Goal: Task Accomplishment & Management: Use online tool/utility

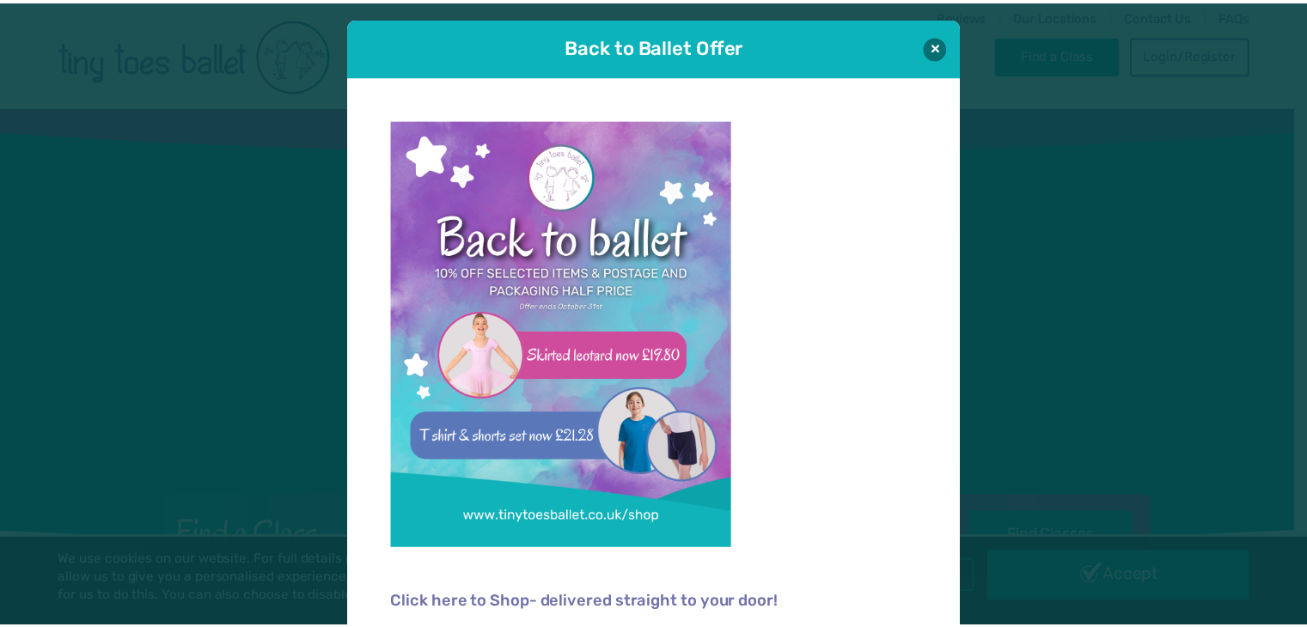
scroll to position [17, 0]
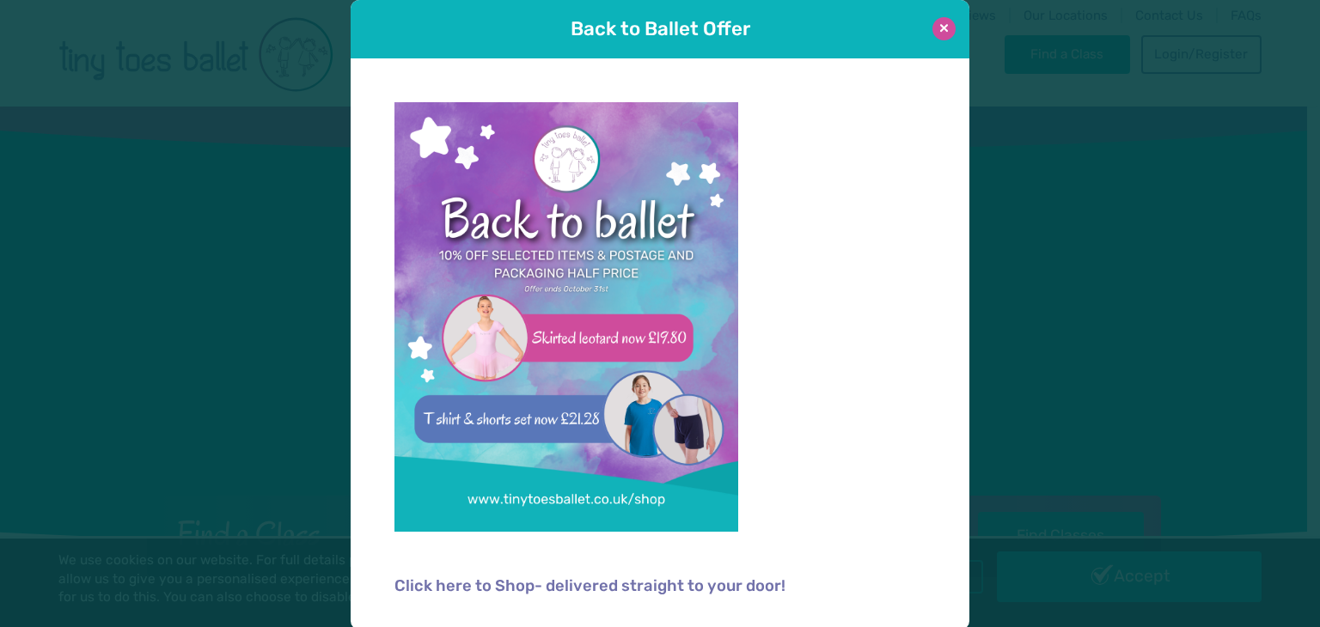
click at [939, 29] on button at bounding box center [944, 28] width 23 height 23
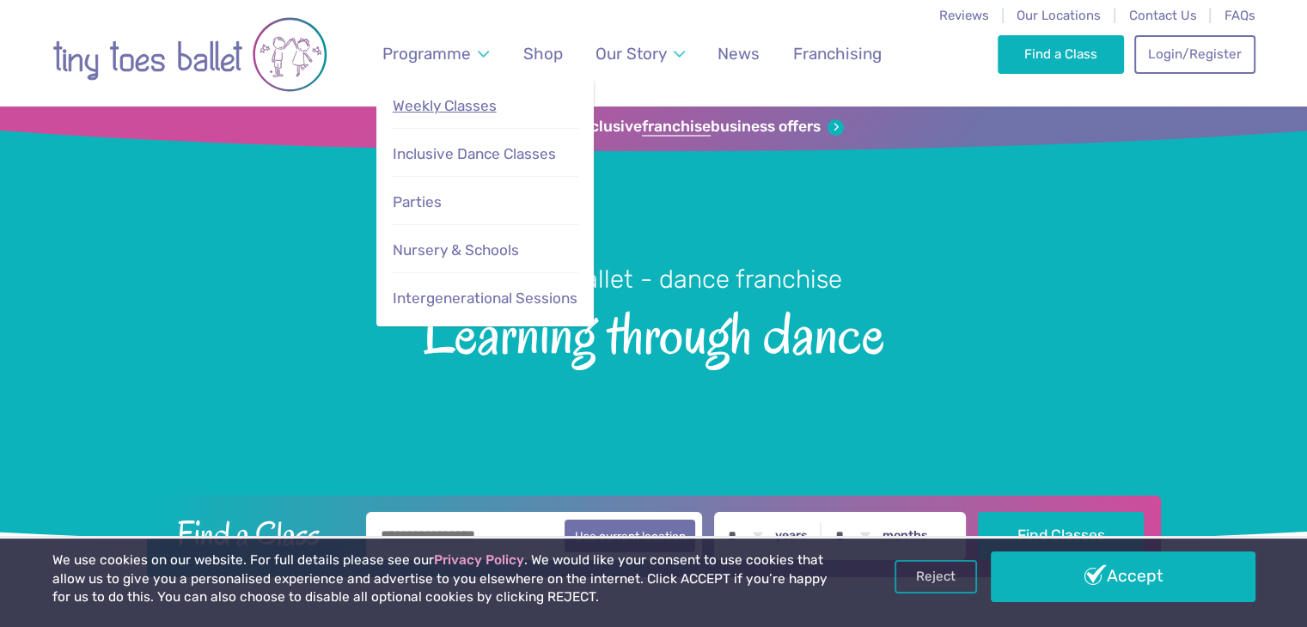
click at [463, 110] on span "Weekly Classes" at bounding box center [445, 105] width 104 height 17
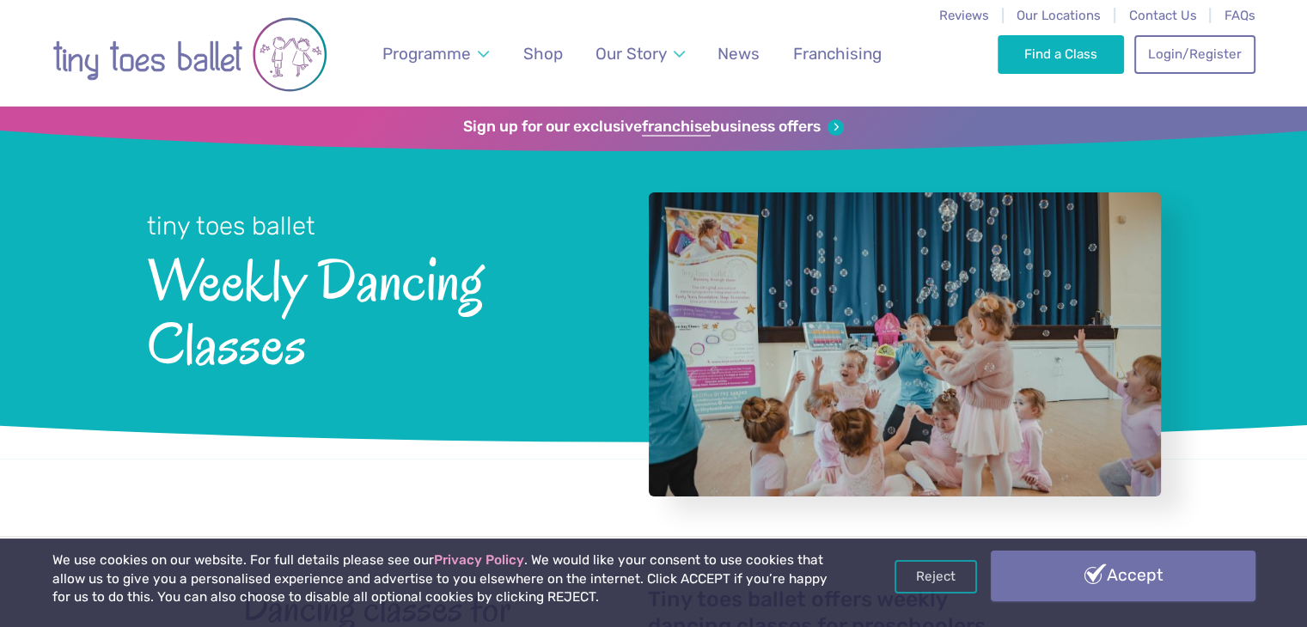
click at [1168, 577] on link "Accept" at bounding box center [1123, 576] width 265 height 50
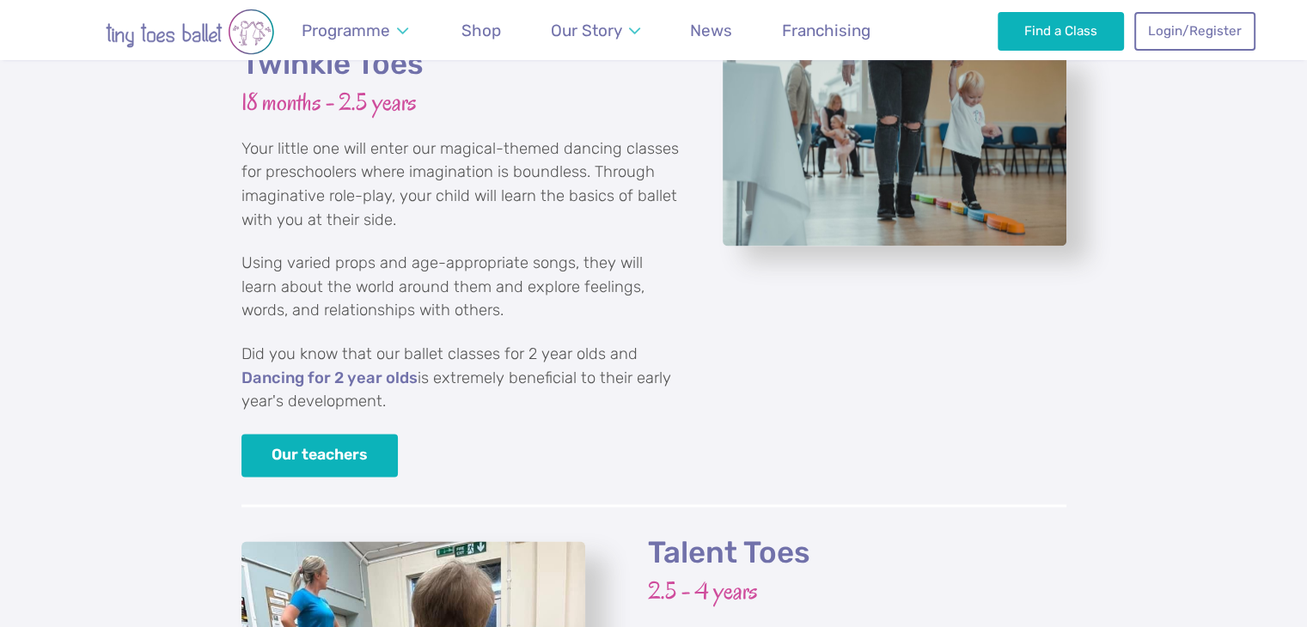
scroll to position [2399, 0]
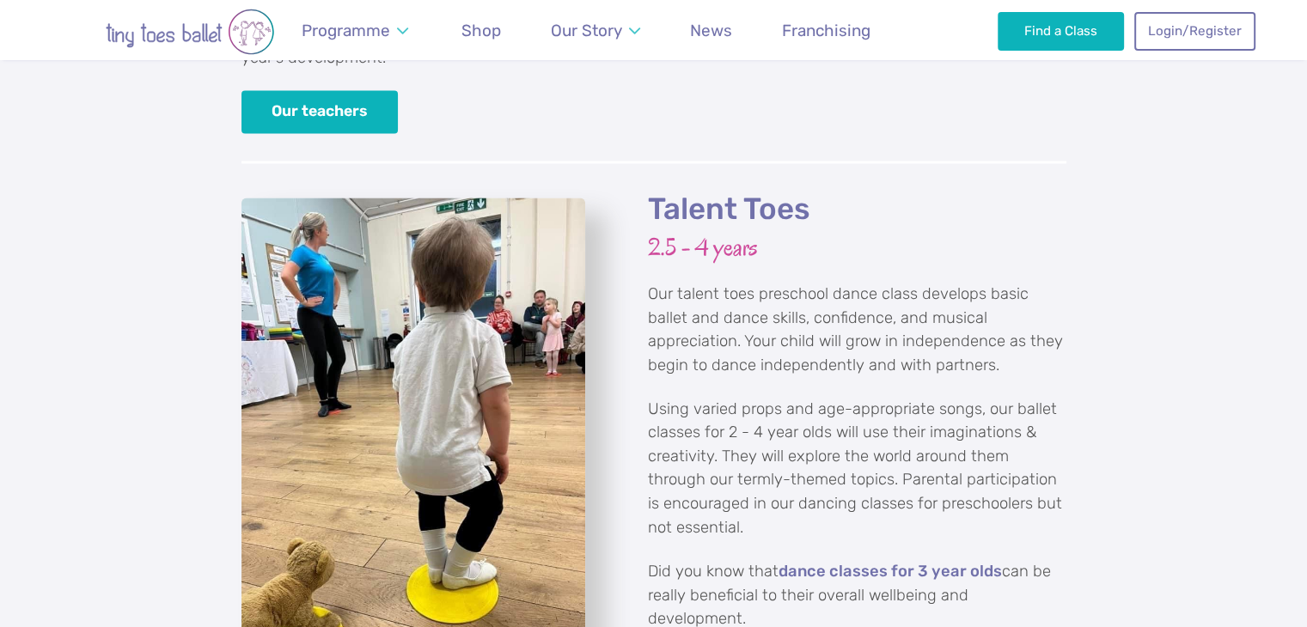
scroll to position [2706, 0]
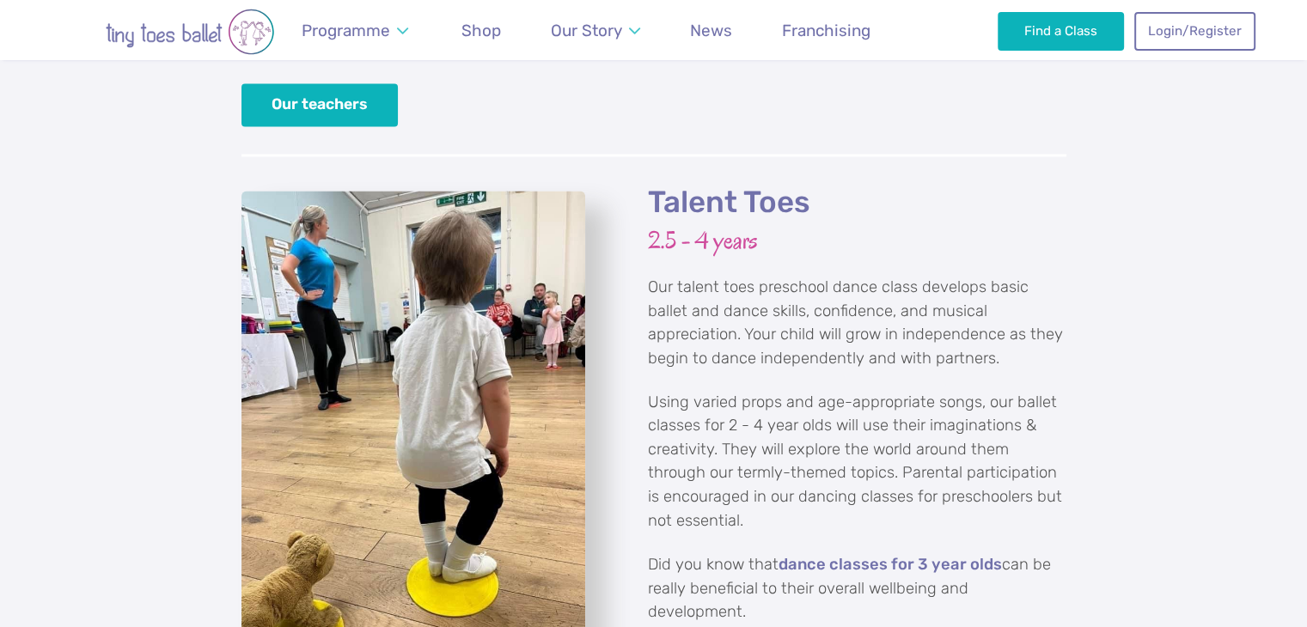
click at [706, 184] on h2 "Talent Toes" at bounding box center [857, 203] width 419 height 38
click at [457, 297] on img "View full-size image" at bounding box center [414, 420] width 344 height 458
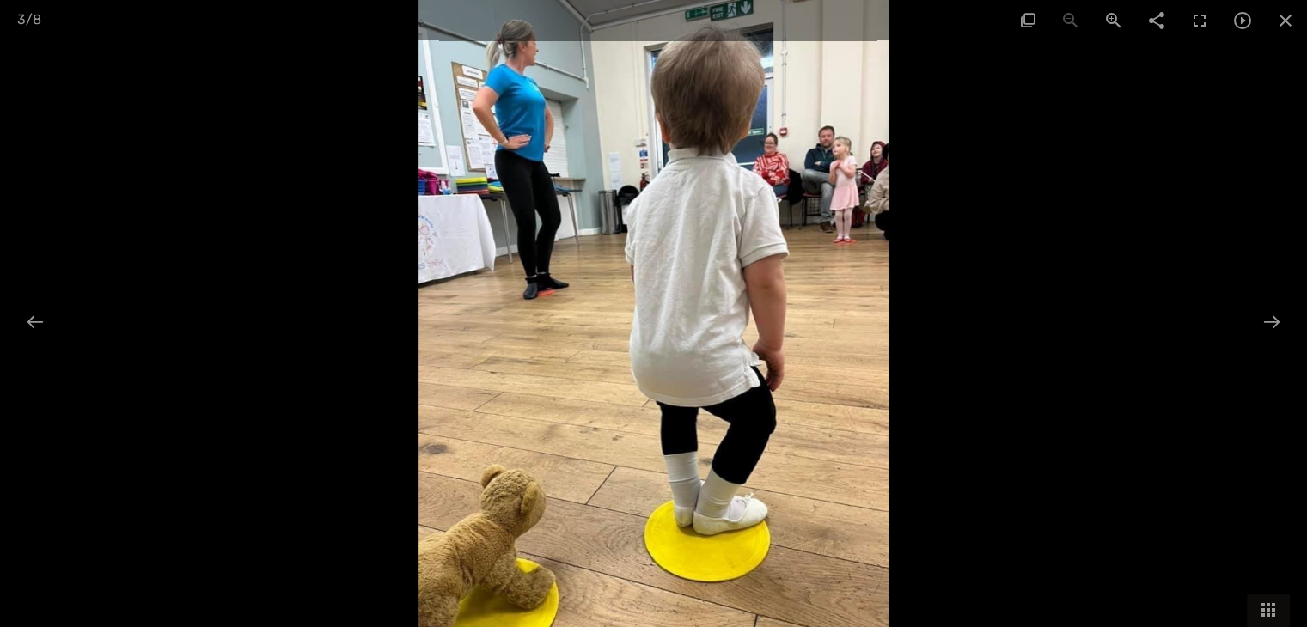
click at [1227, 205] on div at bounding box center [653, 313] width 1307 height 627
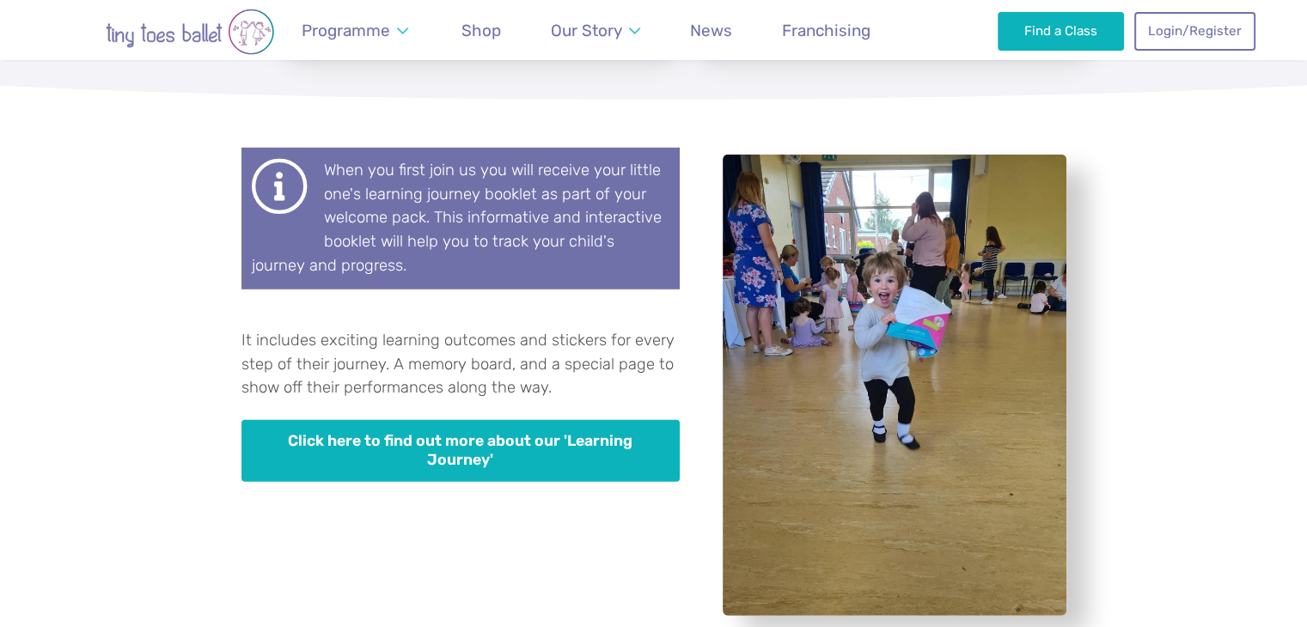
scroll to position [4930, 0]
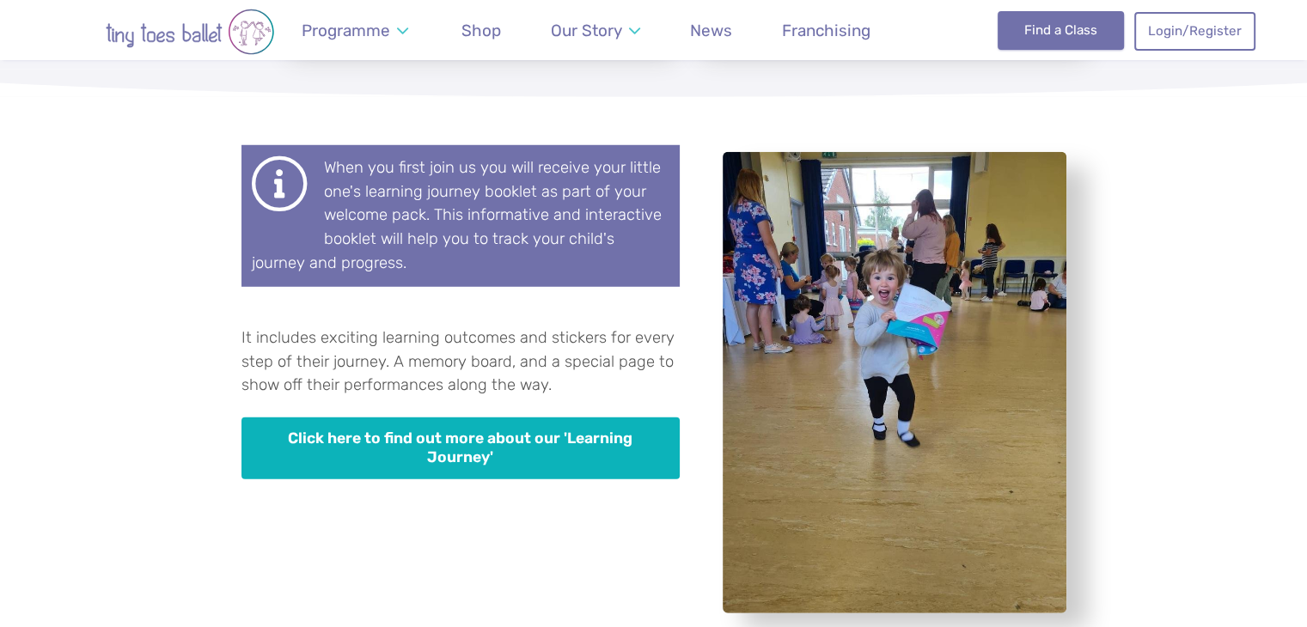
click at [1092, 34] on link "Find a Class" at bounding box center [1061, 30] width 126 height 38
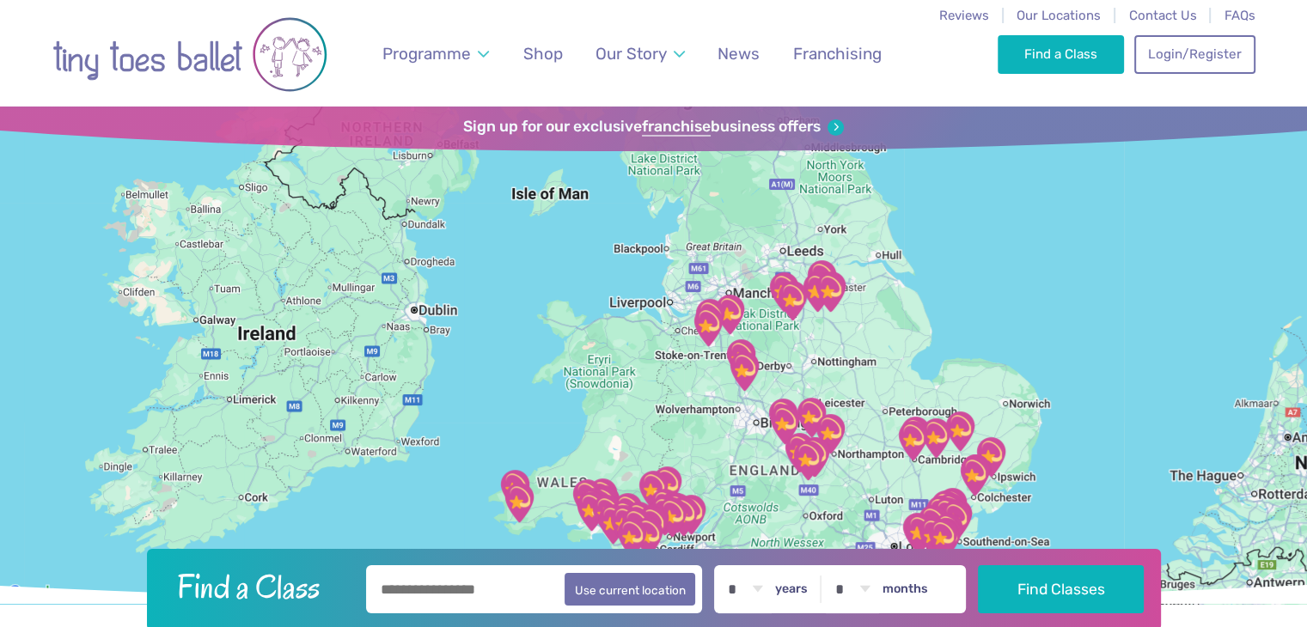
click at [454, 601] on input "text" at bounding box center [534, 590] width 337 height 48
type input "********"
click at [767, 592] on select "* * * * * * * * * * ** ** **" at bounding box center [745, 590] width 53 height 48
select select "*"
click at [730, 566] on select "* * * * * * * * * * ** ** **" at bounding box center [745, 590] width 53 height 48
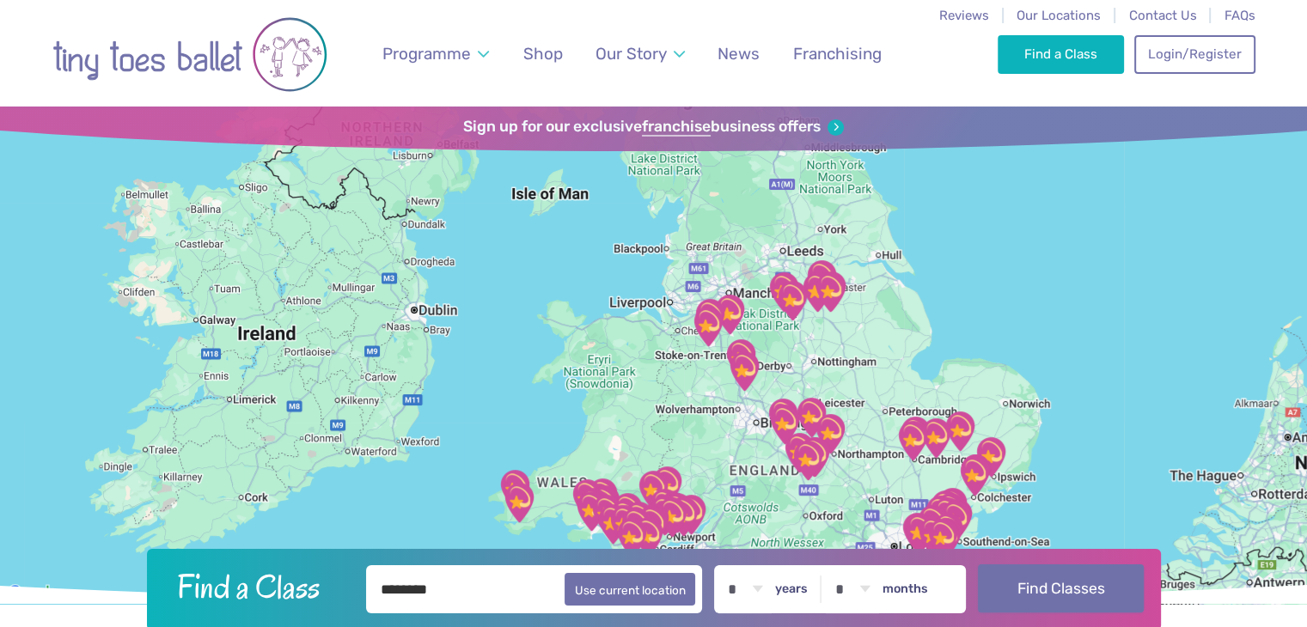
click at [1079, 586] on button "Find Classes" at bounding box center [1061, 589] width 166 height 48
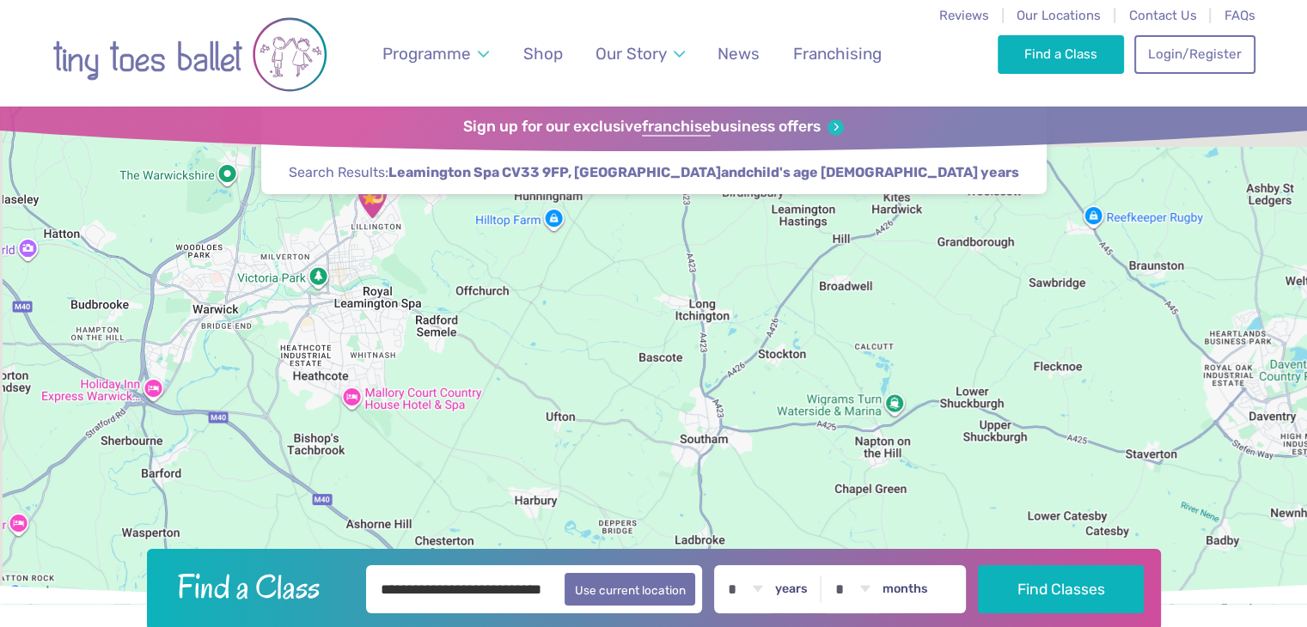
drag, startPoint x: 604, startPoint y: 268, endPoint x: 811, endPoint y: 554, distance: 353.3
click at [811, 554] on header "**********" at bounding box center [653, 369] width 1307 height 524
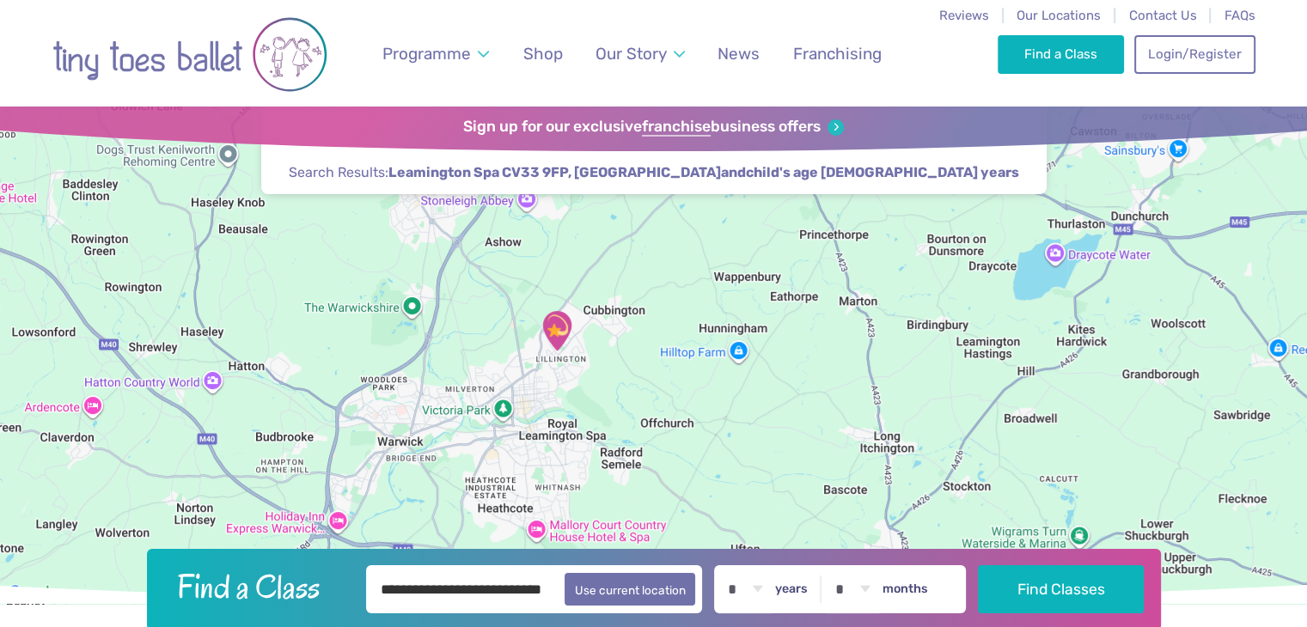
drag, startPoint x: 590, startPoint y: 383, endPoint x: 787, endPoint y: 517, distance: 238.9
click at [787, 517] on div at bounding box center [653, 356] width 1307 height 498
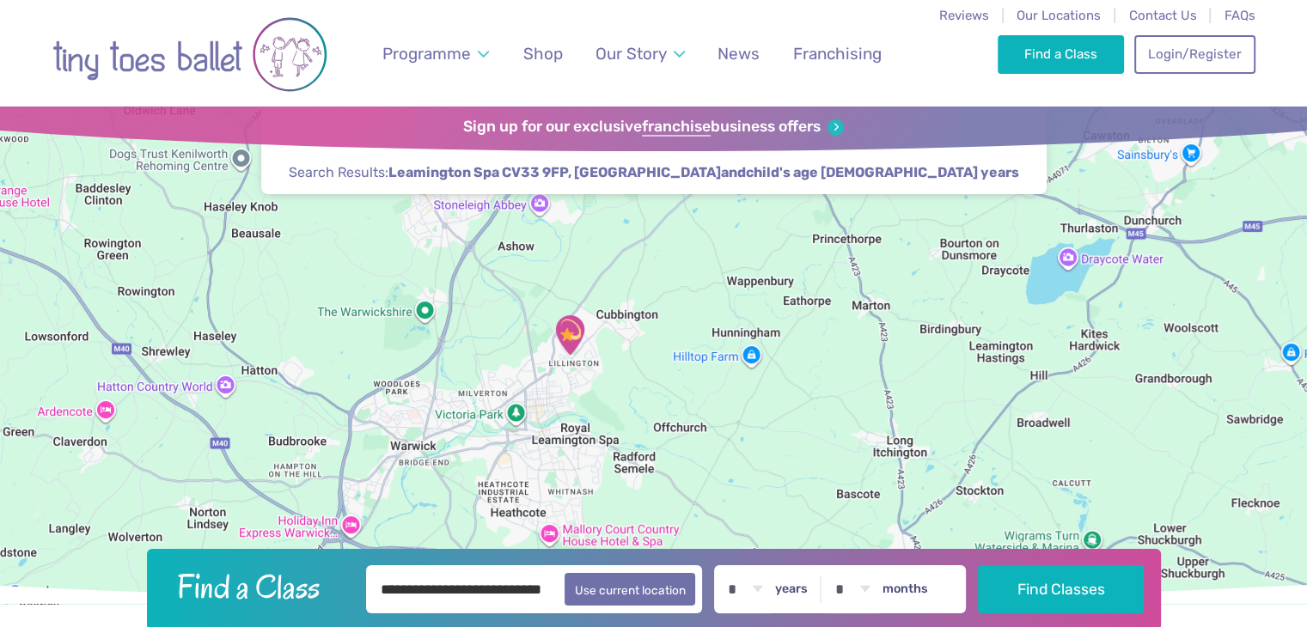
click at [566, 340] on img "Lillington Social Club" at bounding box center [569, 335] width 43 height 43
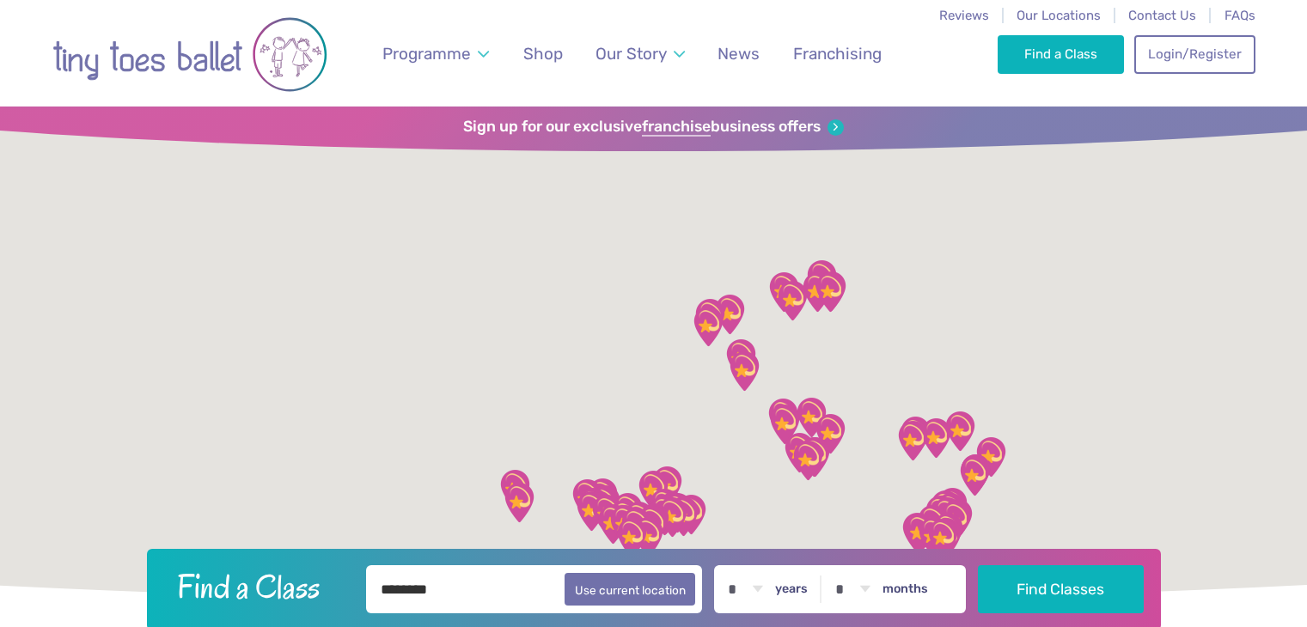
select select "*"
